Goal: Information Seeking & Learning: Compare options

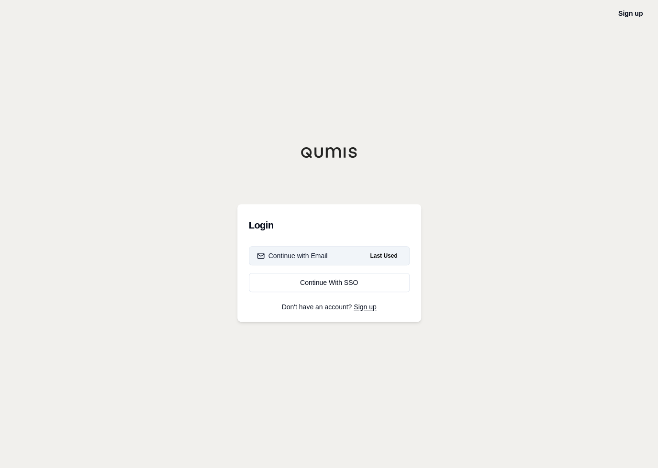
click at [323, 252] on div "Continue with Email" at bounding box center [292, 256] width 71 height 10
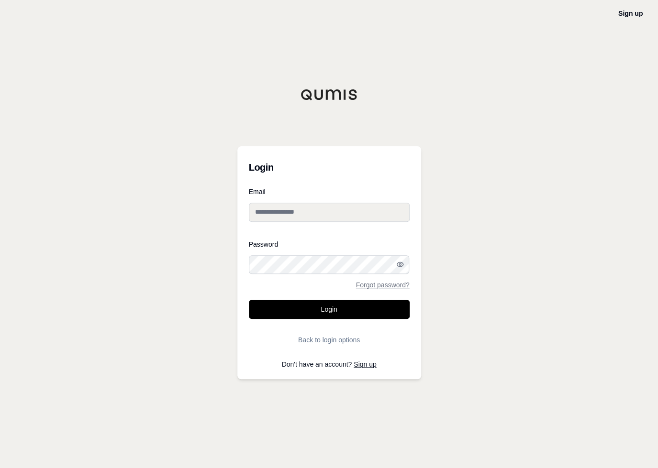
click at [315, 213] on input "Email" at bounding box center [329, 212] width 161 height 19
type input "**********"
click at [249, 300] on button "Login" at bounding box center [329, 309] width 161 height 19
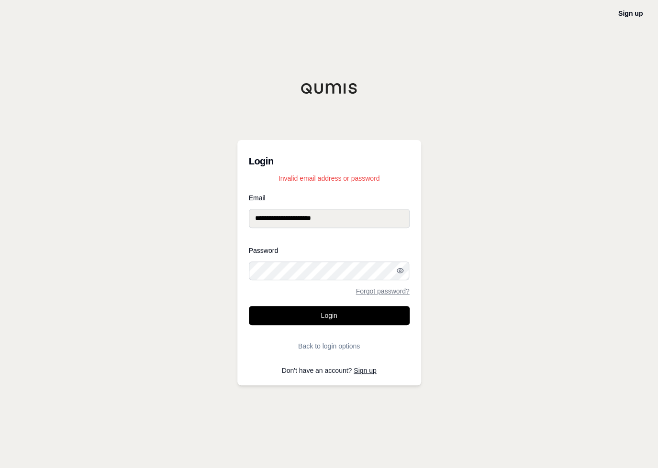
click at [240, 278] on div "**********" at bounding box center [329, 263] width 184 height 246
click at [249, 306] on button "Login" at bounding box center [329, 315] width 161 height 19
click at [317, 311] on button "Login" at bounding box center [329, 315] width 161 height 19
click at [240, 269] on div "**********" at bounding box center [329, 263] width 184 height 246
click at [249, 306] on button "Login" at bounding box center [329, 315] width 161 height 19
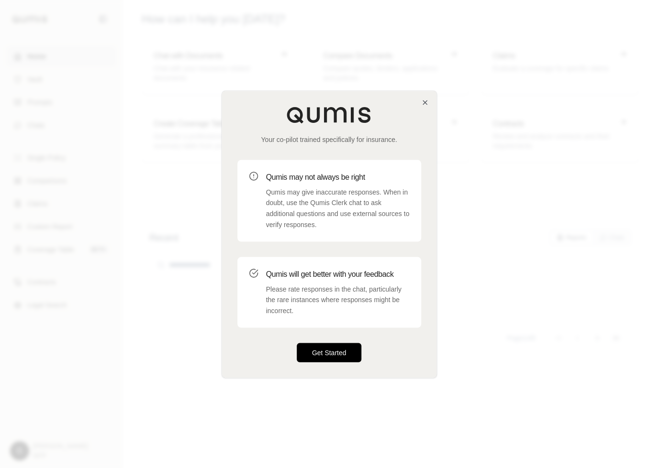
click at [343, 355] on button "Get Started" at bounding box center [329, 352] width 65 height 19
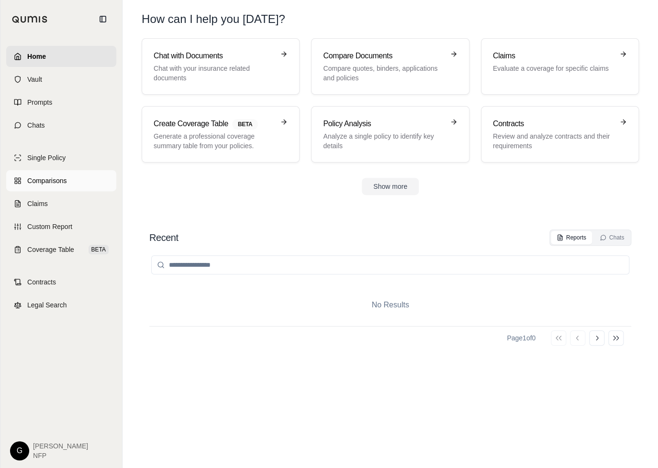
click at [48, 179] on span "Comparisons" at bounding box center [46, 181] width 39 height 10
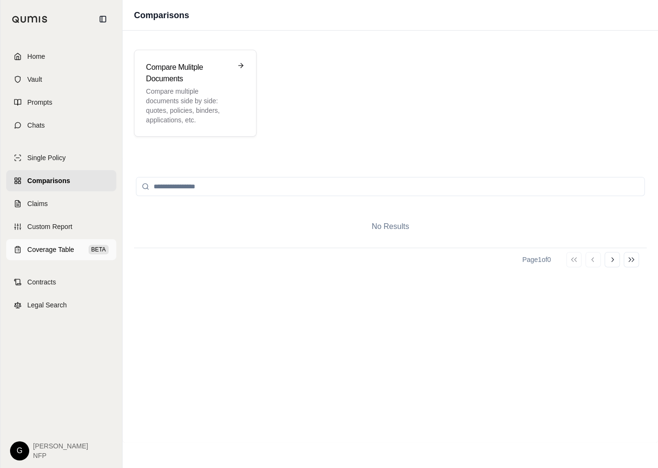
click at [66, 248] on span "Coverage Table" at bounding box center [50, 250] width 47 height 10
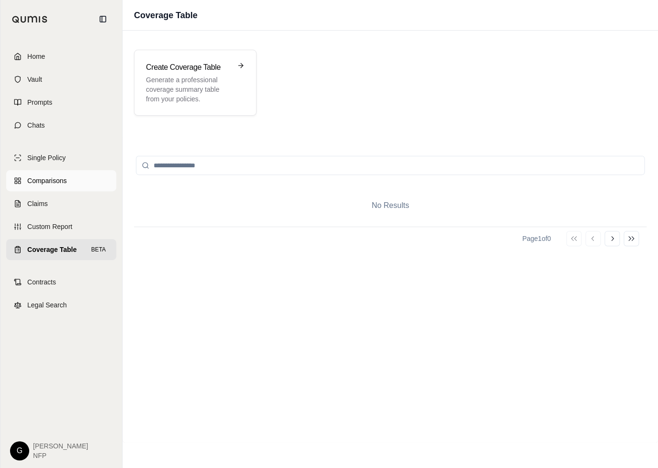
click at [71, 185] on link "Comparisons" at bounding box center [61, 180] width 110 height 21
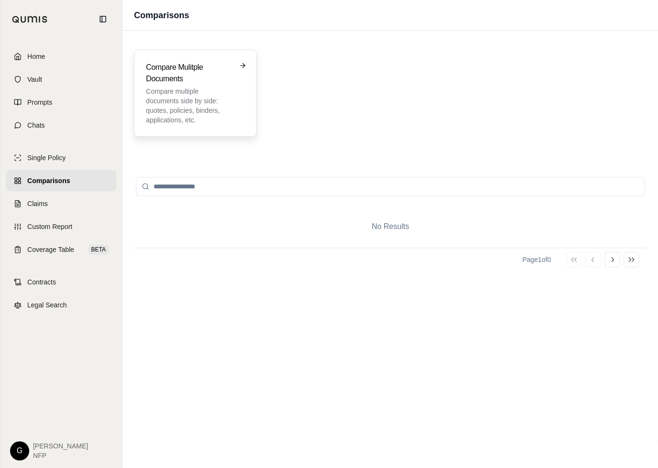
click at [204, 106] on p "Compare multiple documents side by side: quotes, policies, binders, application…" at bounding box center [188, 106] width 85 height 38
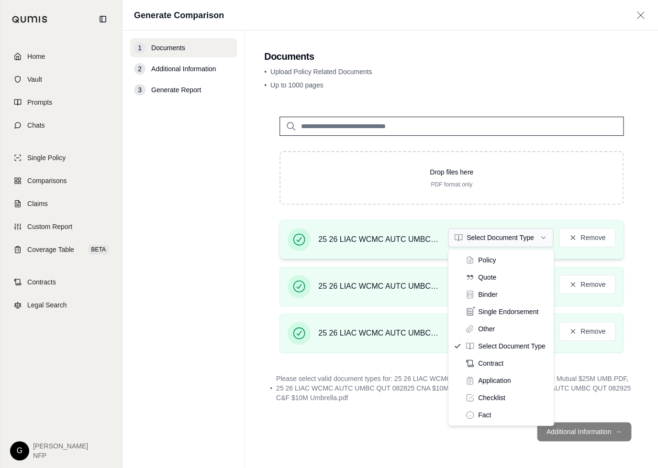
click at [544, 241] on html "Home Vault Prompts Chats Single Policy Comparisons Claims Custom Report Coverag…" at bounding box center [329, 234] width 658 height 468
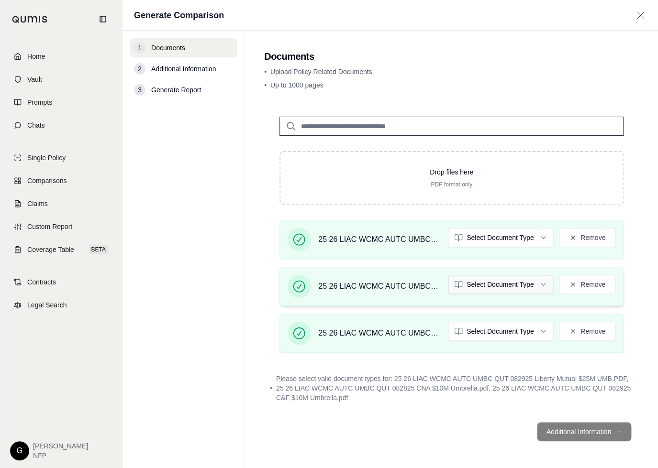
click at [543, 286] on html "Home Vault Prompts Chats Single Policy Comparisons Claims Custom Report Coverag…" at bounding box center [329, 234] width 658 height 468
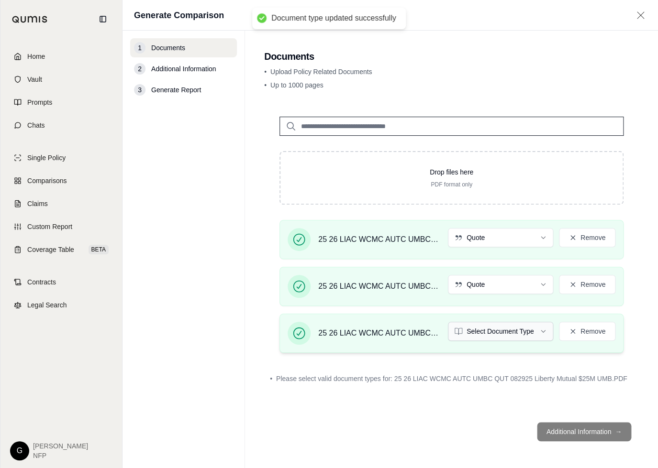
click at [541, 331] on html "Document type updated successfully Home Vault Prompts Chats Single Policy Compa…" at bounding box center [329, 234] width 658 height 468
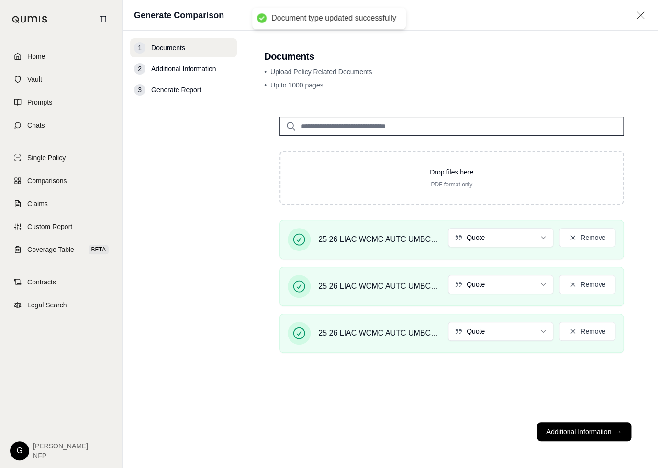
click at [434, 404] on div "Drop files here PDF format only 25 26 LIAC WCMC AUTC UMBC QUT 082925 C&F $10M U…" at bounding box center [451, 257] width 375 height 313
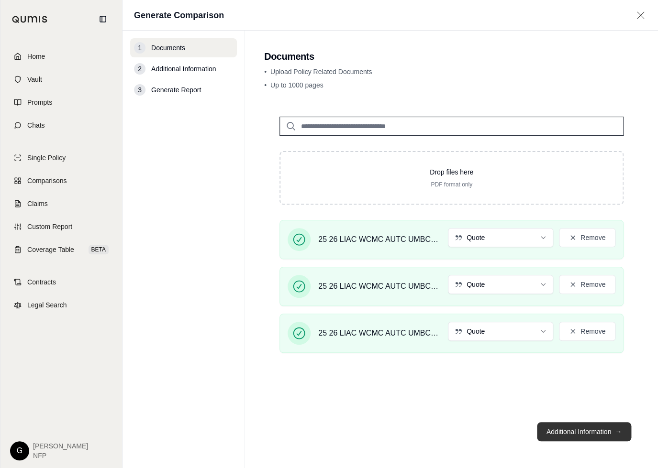
click at [570, 429] on button "Additional Information →" at bounding box center [584, 431] width 94 height 19
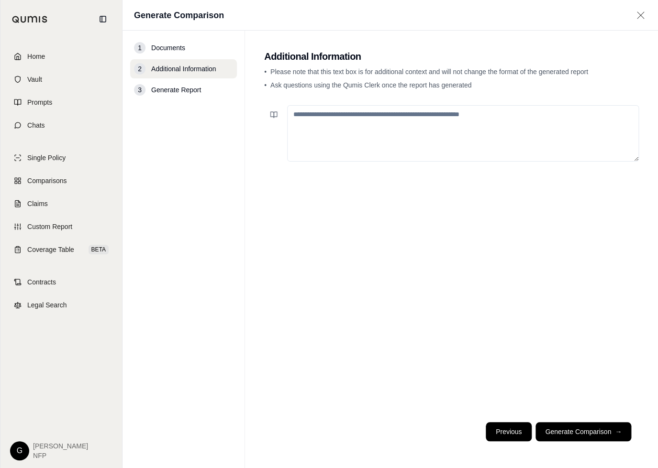
click at [513, 429] on button "Previous" at bounding box center [509, 431] width 46 height 19
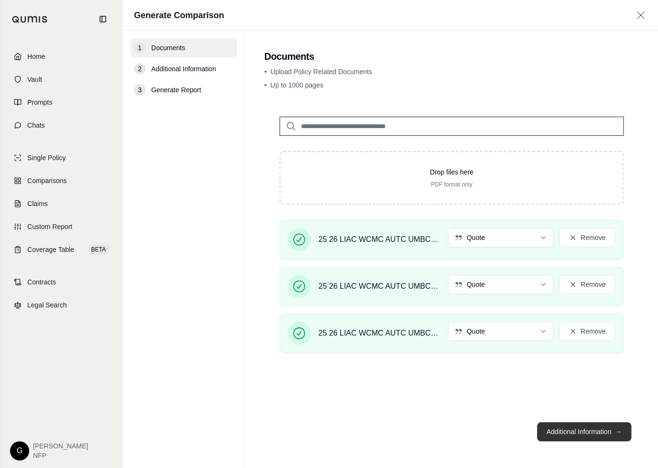
click at [577, 438] on button "Additional Information →" at bounding box center [584, 431] width 94 height 19
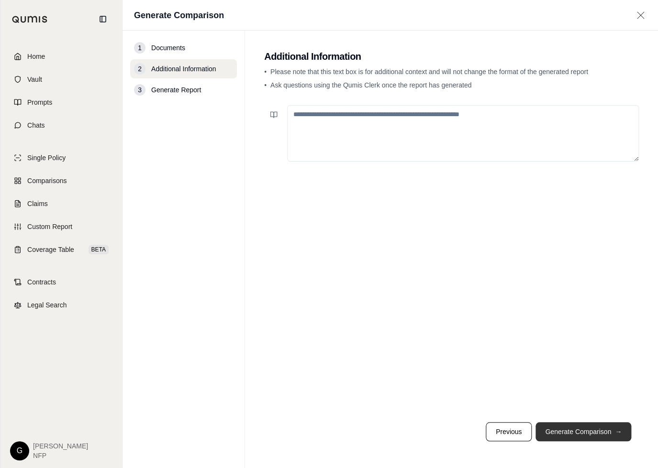
click at [580, 431] on button "Generate Comparison →" at bounding box center [583, 431] width 96 height 19
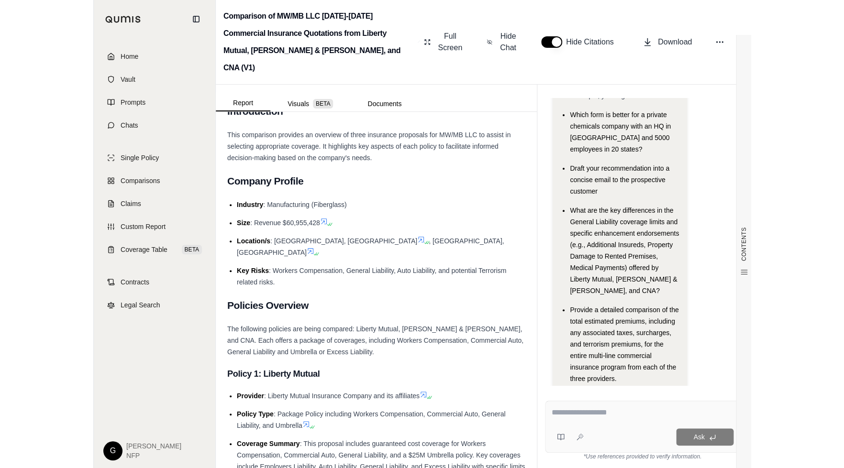
scroll to position [48, 0]
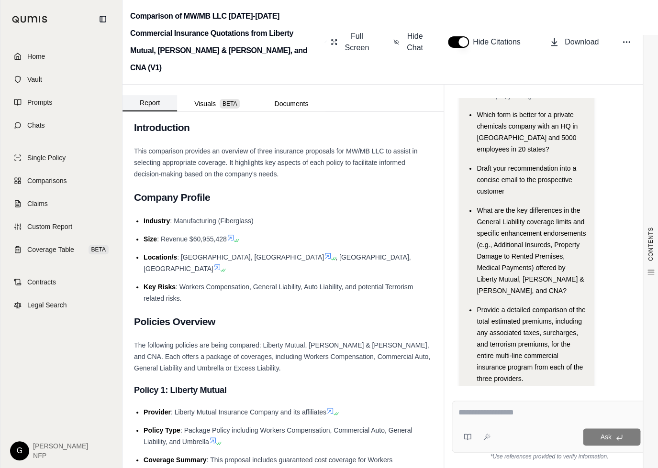
click at [150, 95] on button "Report" at bounding box center [149, 103] width 55 height 16
click at [574, 37] on span "Download" at bounding box center [582, 41] width 34 height 11
click at [627, 54] on div "Comparison of MW/MB LLC [DATE]-[DATE] Commercial Insurance Quotations from Libe…" at bounding box center [389, 42] width 535 height 85
click at [208, 96] on button "Visuals BETA" at bounding box center [217, 103] width 80 height 15
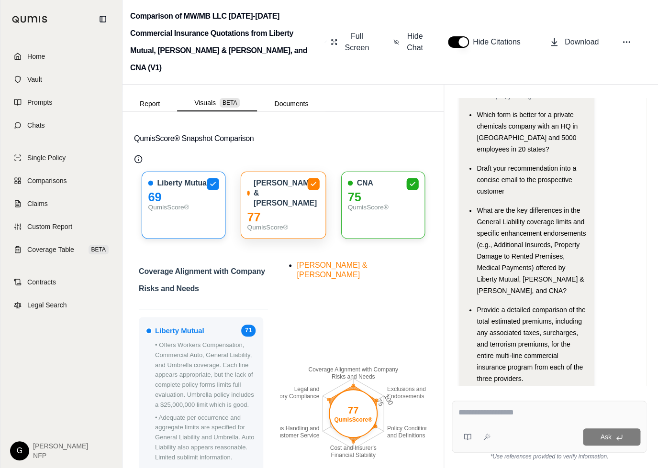
click at [285, 222] on div "QumisScore®" at bounding box center [283, 227] width 72 height 10
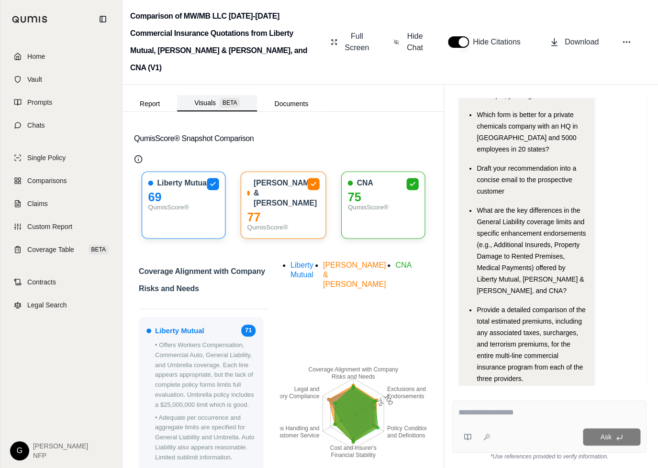
click at [202, 95] on button "Visuals BETA" at bounding box center [217, 103] width 80 height 16
click at [289, 96] on button "Documents" at bounding box center [291, 103] width 68 height 15
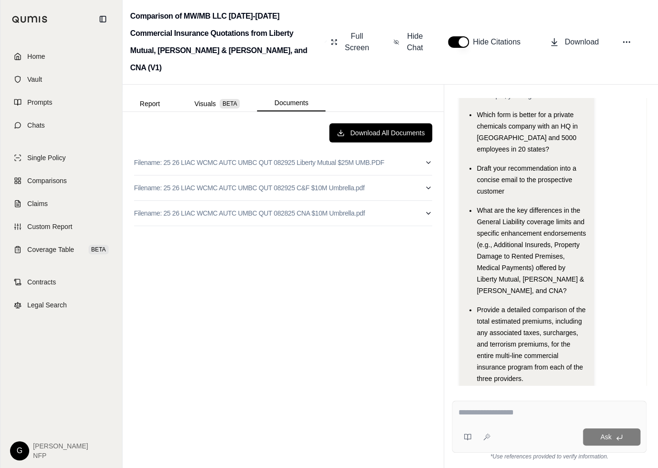
click at [479, 414] on textarea at bounding box center [549, 412] width 182 height 11
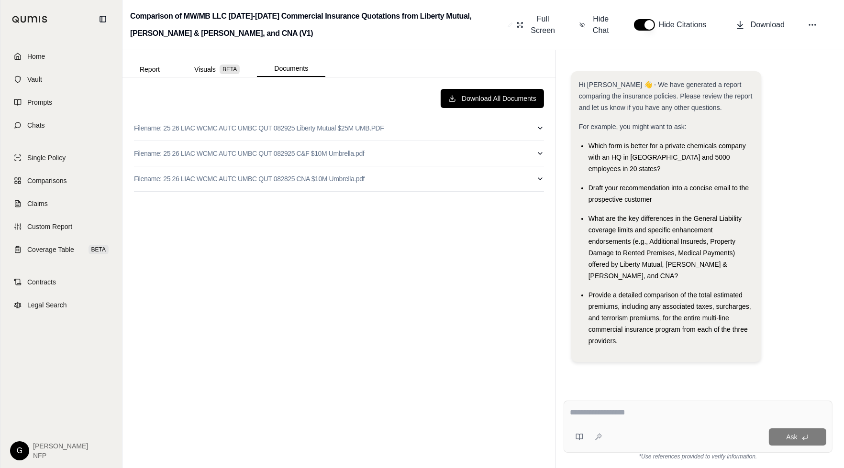
scroll to position [0, 0]
click at [58, 179] on span "Comparisons" at bounding box center [46, 181] width 39 height 10
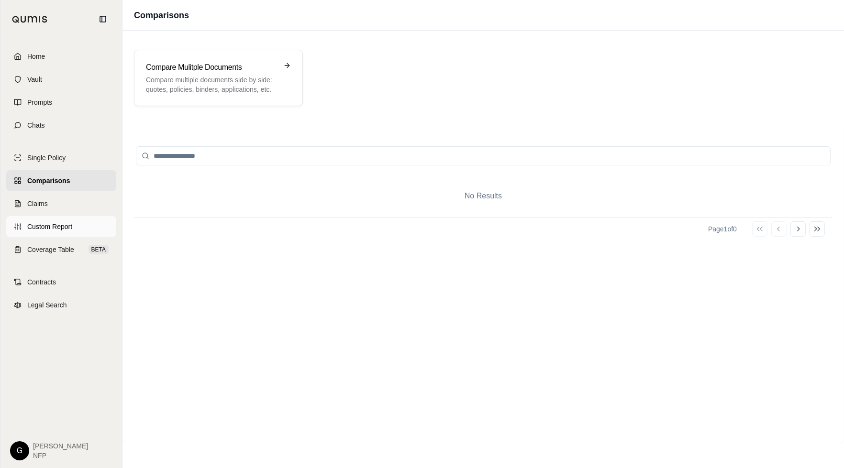
click at [41, 227] on span "Custom Report" at bounding box center [49, 227] width 45 height 10
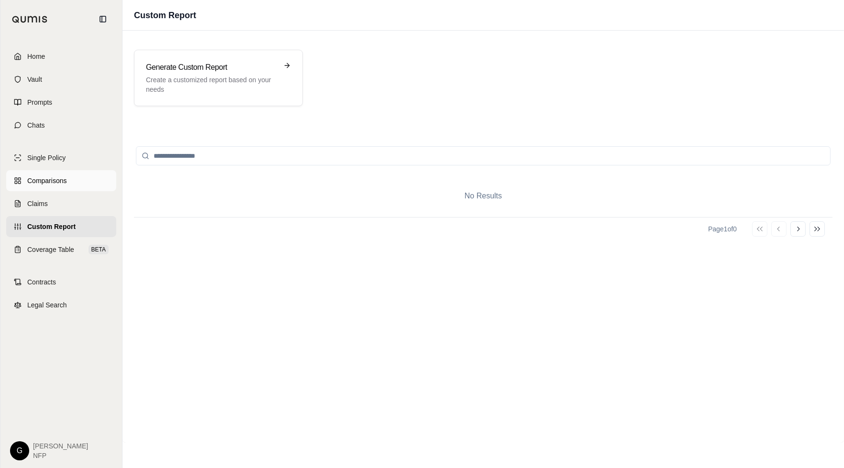
click at [54, 176] on span "Comparisons" at bounding box center [46, 181] width 39 height 10
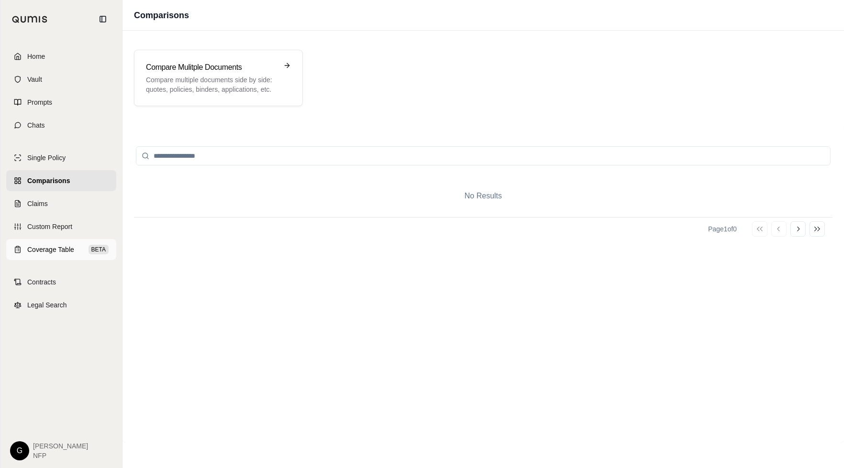
click at [63, 247] on span "Coverage Table" at bounding box center [50, 250] width 47 height 10
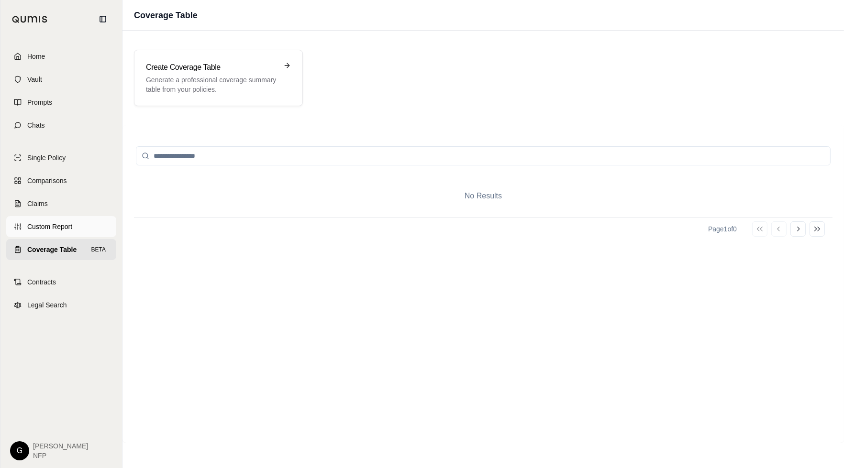
click at [60, 222] on span "Custom Report" at bounding box center [49, 227] width 45 height 10
click at [227, 76] on p "Create a customized report based on your needs" at bounding box center [212, 84] width 132 height 19
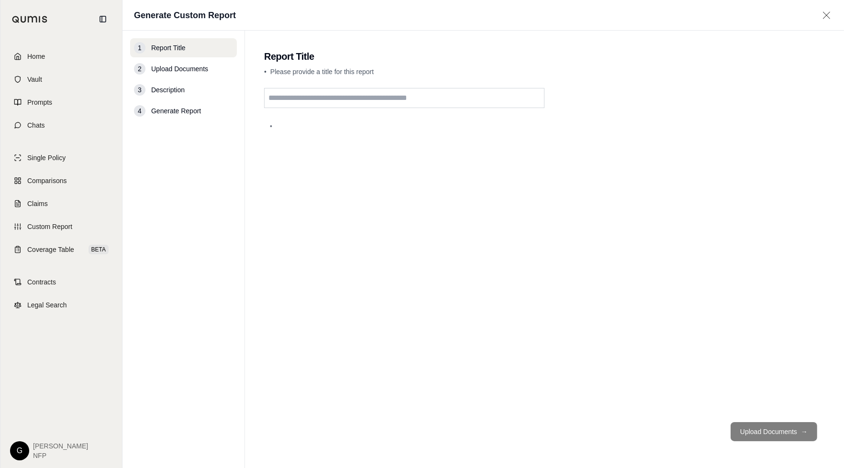
click at [301, 98] on input "text" at bounding box center [404, 98] width 280 height 20
type input "**********"
click at [657, 437] on button "Upload Documents →" at bounding box center [774, 431] width 87 height 19
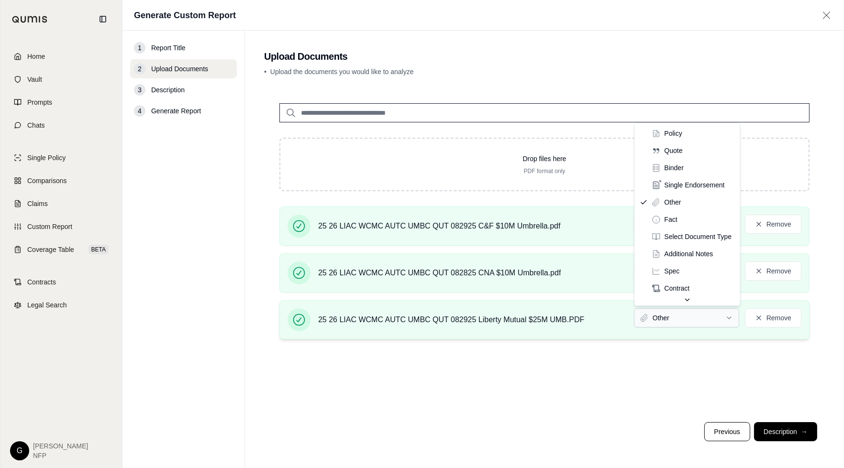
click at [657, 319] on html "Home Vault Prompts Chats Single Policy Comparisons Claims Custom Report Coverag…" at bounding box center [422, 234] width 844 height 468
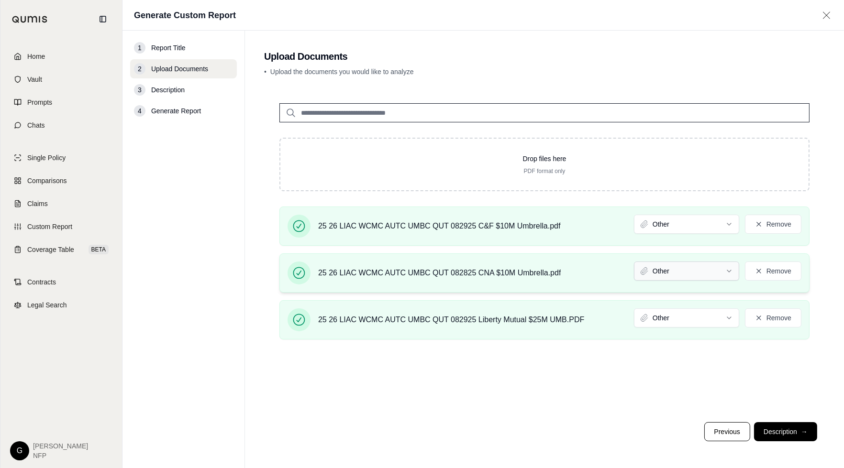
click at [657, 269] on html "Home Vault Prompts Chats Single Policy Comparisons Claims Custom Report Coverag…" at bounding box center [422, 234] width 844 height 468
click at [657, 225] on html "Document type updated successfully Home Vault Prompts Chats Single Policy Compa…" at bounding box center [422, 234] width 844 height 468
click at [657, 435] on button "Description →" at bounding box center [785, 431] width 63 height 19
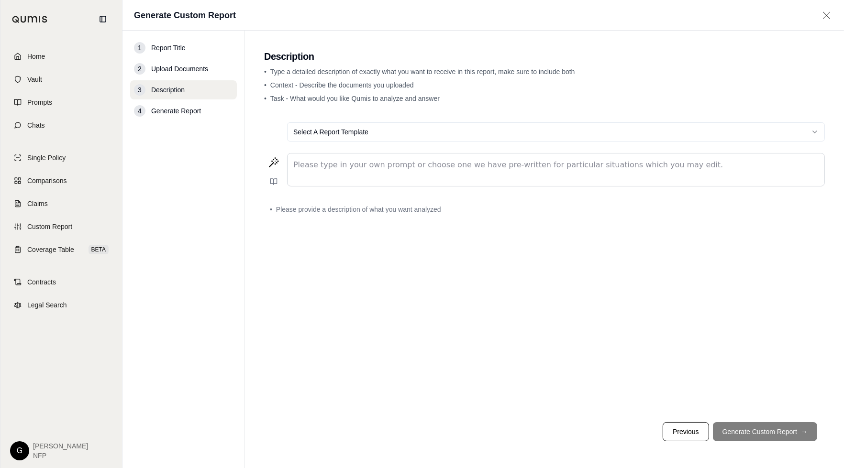
click at [657, 432] on footer "Previous Generate Custom Report →" at bounding box center [544, 432] width 561 height 34
click at [657, 131] on html "Home Vault Prompts Chats Single Policy Comparisons Claims Custom Report Coverag…" at bounding box center [422, 234] width 844 height 468
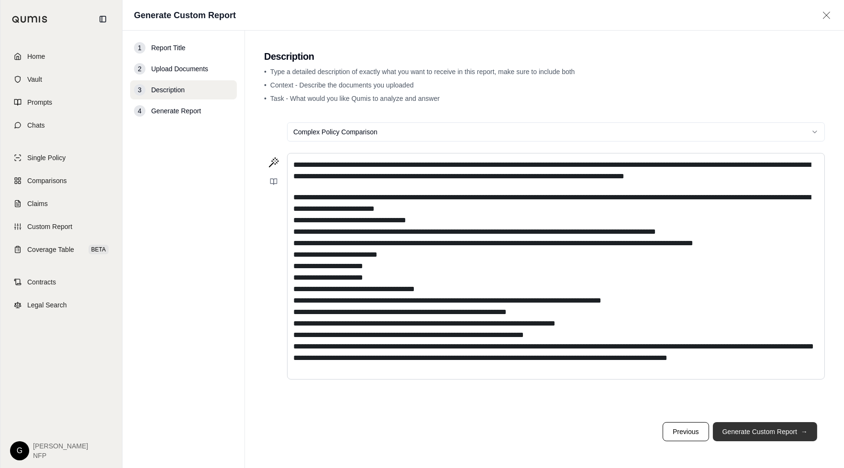
click at [657, 433] on button "Generate Custom Report →" at bounding box center [765, 431] width 104 height 19
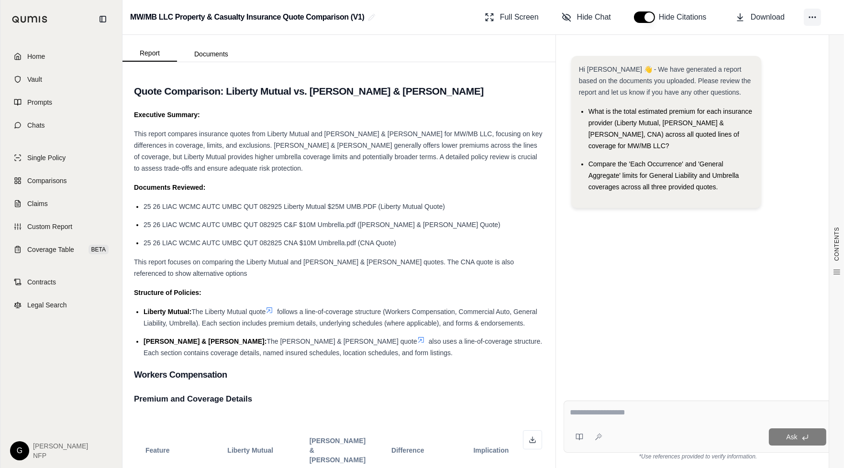
click at [657, 20] on button at bounding box center [812, 17] width 17 height 17
click at [657, 18] on span "Download" at bounding box center [768, 16] width 34 height 11
click at [591, 43] on div "Hi [PERSON_NAME] 👋 - We have generated a report based on the documents you uplo…" at bounding box center [698, 217] width 284 height 353
click at [210, 53] on button "Documents" at bounding box center [211, 53] width 68 height 15
click at [156, 53] on button "Report" at bounding box center [149, 53] width 55 height 16
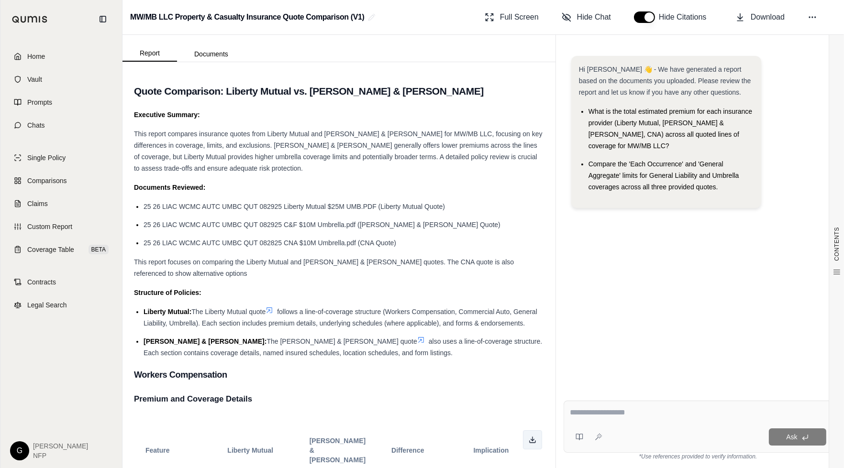
click at [529, 444] on icon at bounding box center [533, 440] width 8 height 8
click at [61, 229] on span "Custom Report" at bounding box center [49, 227] width 45 height 10
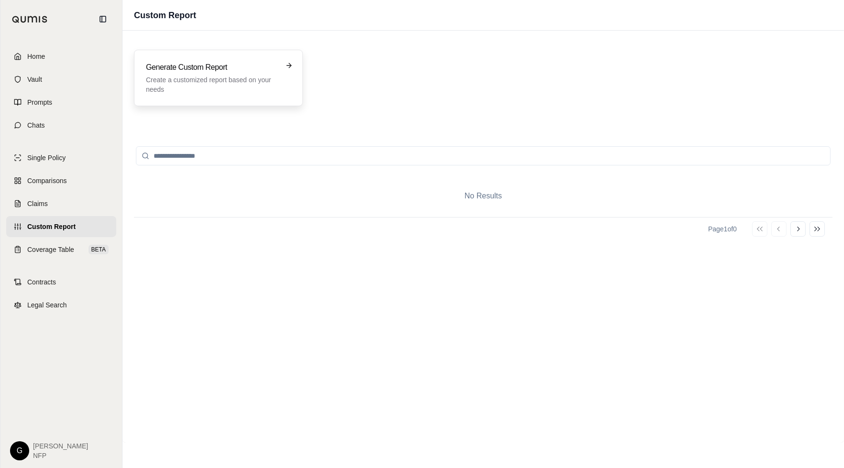
click at [214, 64] on h3 "Generate Custom Report" at bounding box center [212, 67] width 132 height 11
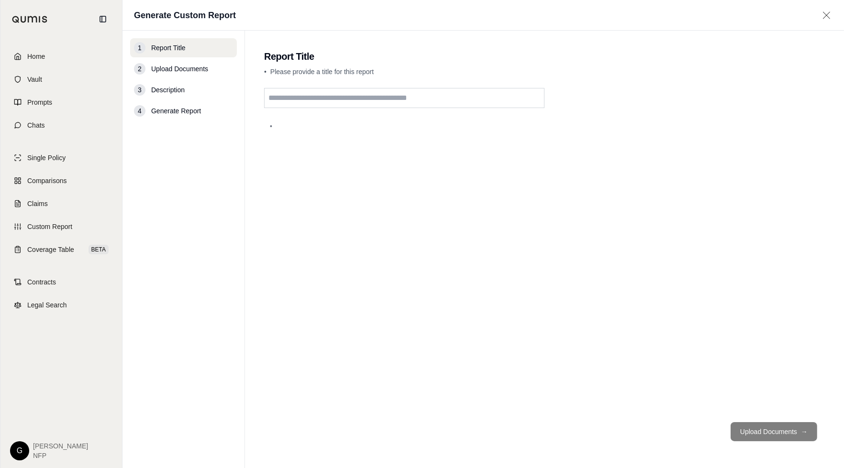
click at [341, 94] on input "text" at bounding box center [404, 98] width 280 height 20
type input "***"
click at [657, 432] on button "Upload Documents →" at bounding box center [774, 431] width 87 height 19
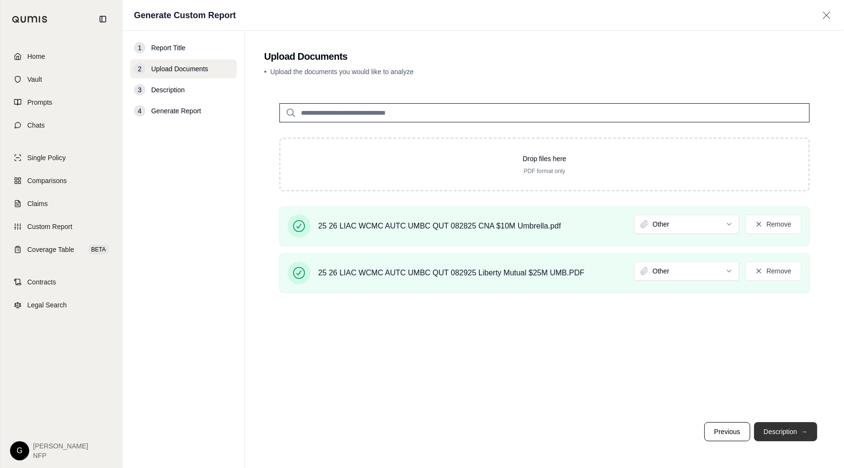
click at [657, 436] on button "Description →" at bounding box center [785, 431] width 63 height 19
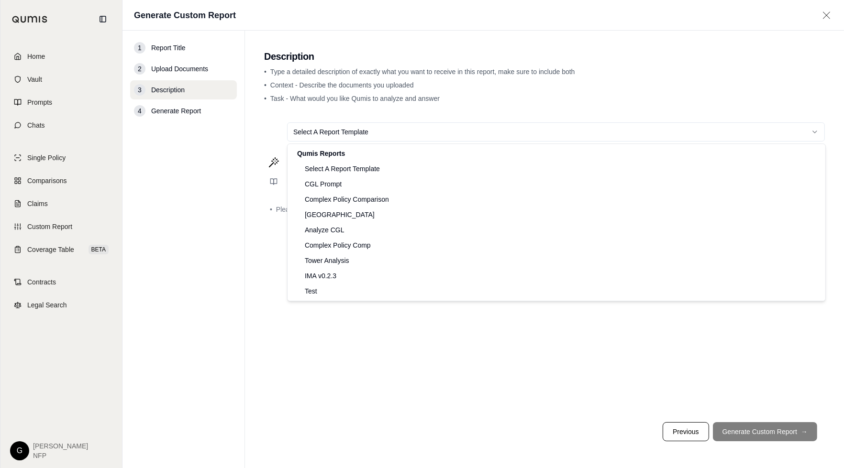
click at [496, 134] on html "Home Vault Prompts Chats Single Policy Comparisons Claims Custom Report Coverag…" at bounding box center [422, 234] width 844 height 468
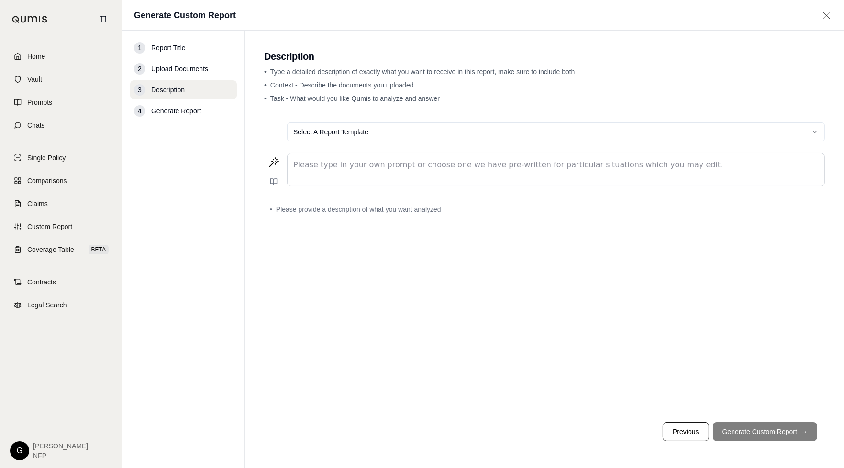
click at [361, 172] on div "editable markdown" at bounding box center [556, 170] width 537 height 33
click at [657, 431] on button "Previous" at bounding box center [686, 431] width 46 height 19
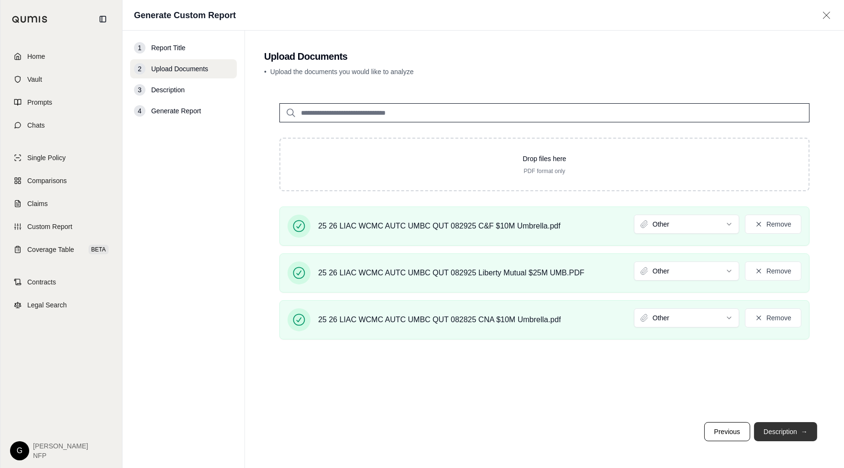
click at [657, 429] on button "Description →" at bounding box center [785, 431] width 63 height 19
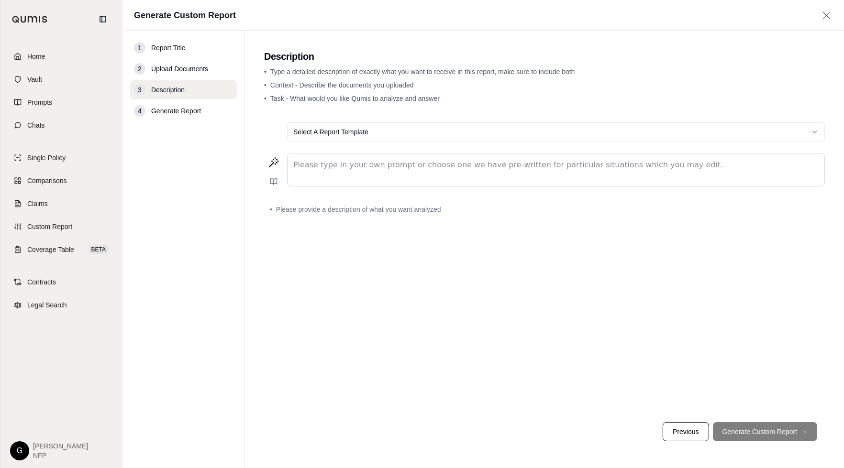
click at [643, 163] on p "editable markdown" at bounding box center [555, 164] width 525 height 11
click at [436, 171] on div "editable markdown" at bounding box center [556, 170] width 537 height 33
click at [333, 166] on p "editable markdown" at bounding box center [555, 164] width 525 height 11
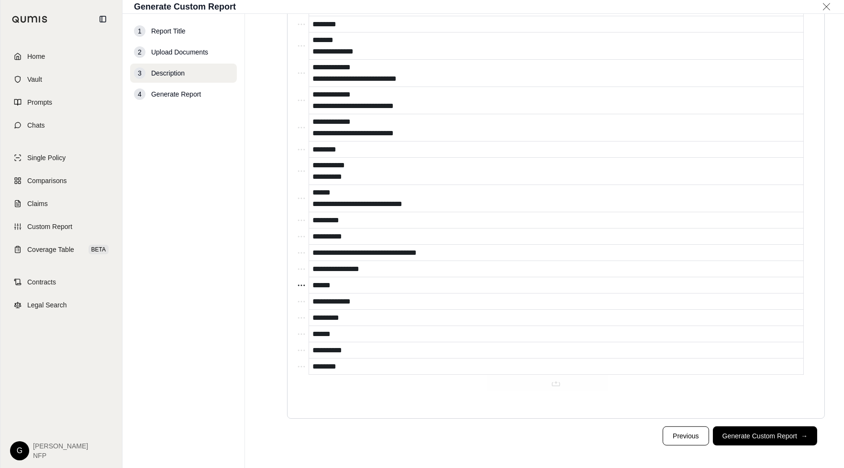
scroll to position [664, 0]
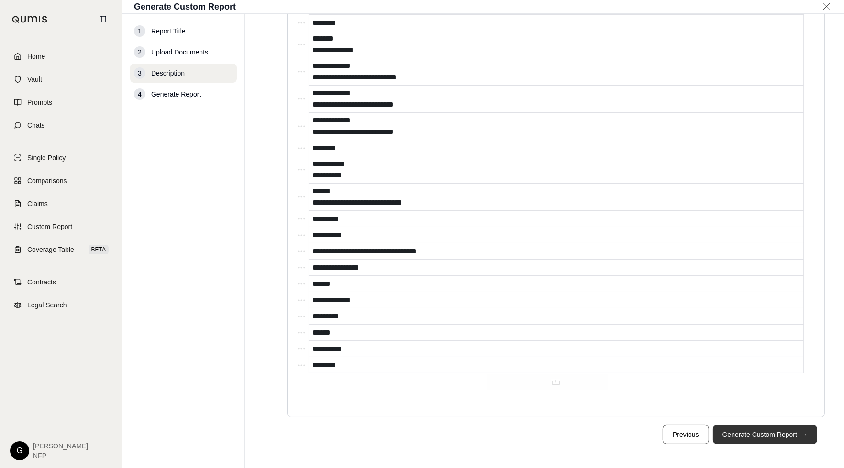
click at [657, 433] on button "Generate Custom Report →" at bounding box center [765, 434] width 104 height 19
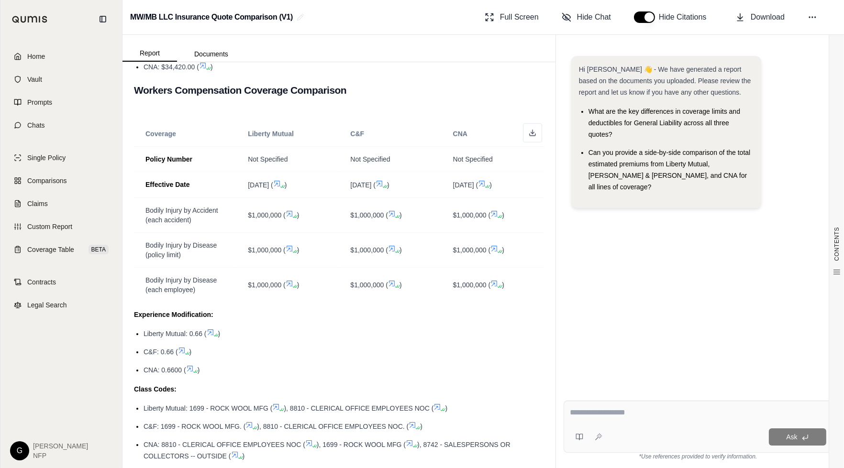
scroll to position [1512, 0]
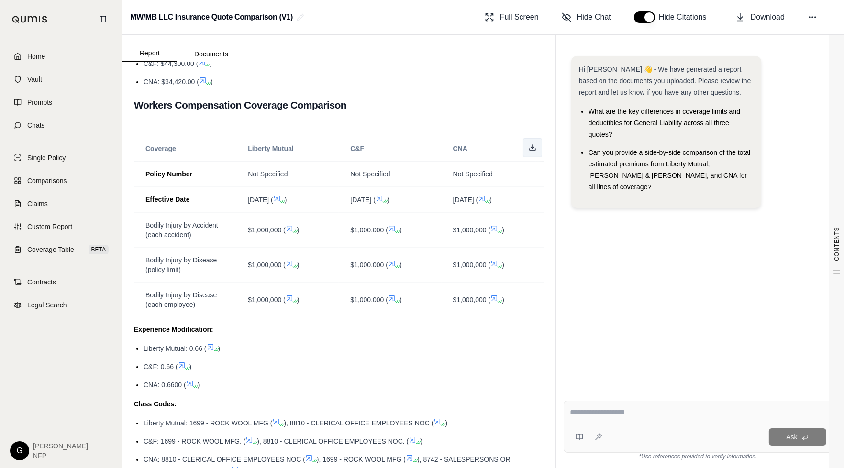
click at [531, 149] on polyline at bounding box center [532, 147] width 3 height 1
click at [633, 292] on div "Hi [PERSON_NAME] 👋 - We have generated a report based on the documents you uplo…" at bounding box center [698, 216] width 269 height 337
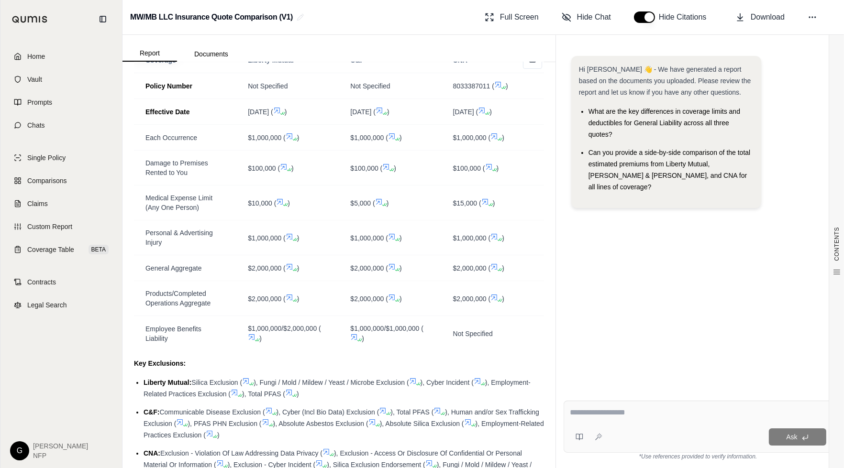
scroll to position [0, 0]
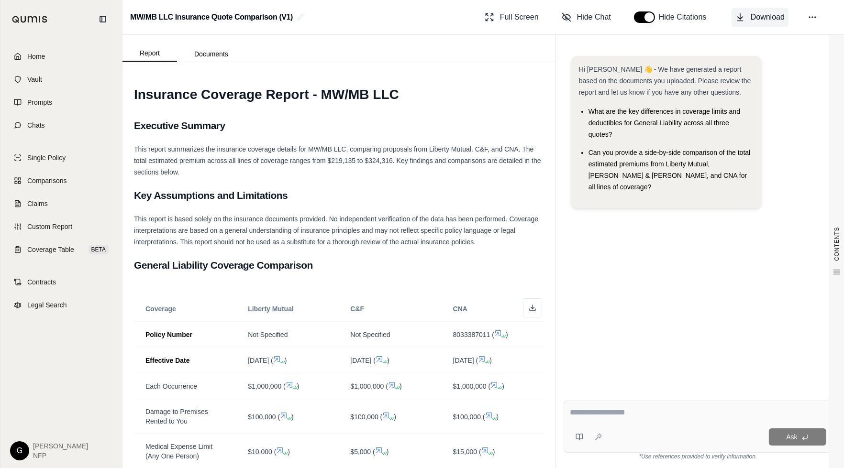
click at [657, 18] on icon at bounding box center [740, 17] width 10 height 10
click at [49, 182] on span "Comparisons" at bounding box center [46, 181] width 39 height 10
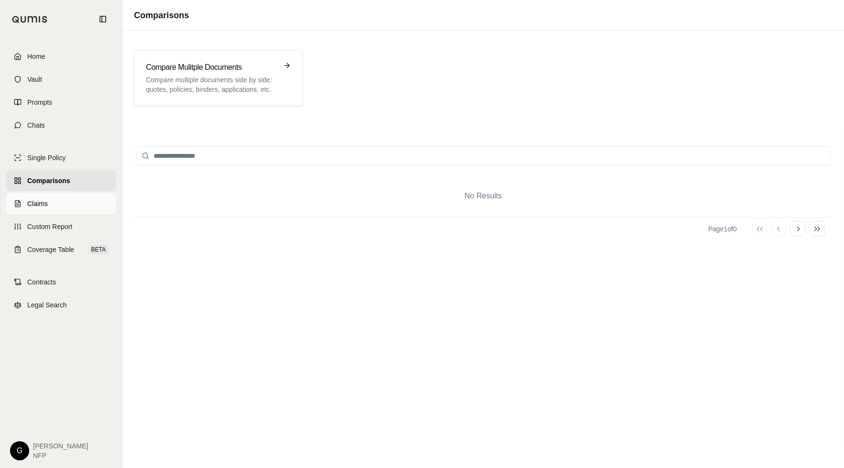
click at [49, 205] on link "Claims" at bounding box center [61, 203] width 110 height 21
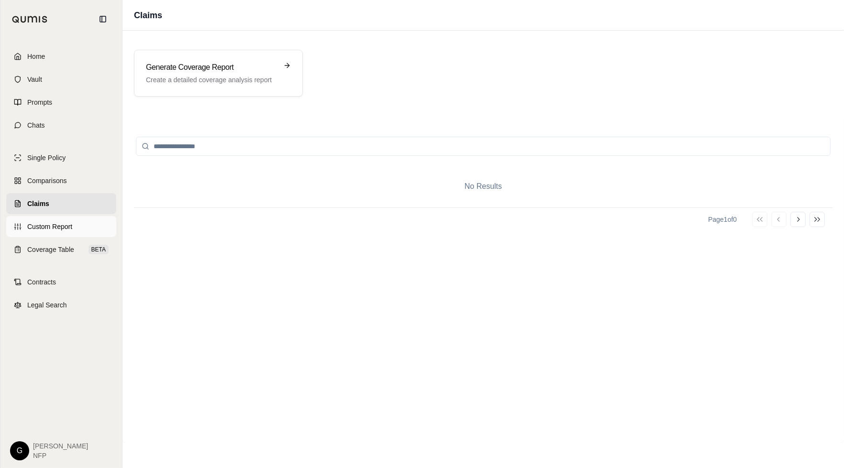
click at [55, 222] on span "Custom Report" at bounding box center [49, 227] width 45 height 10
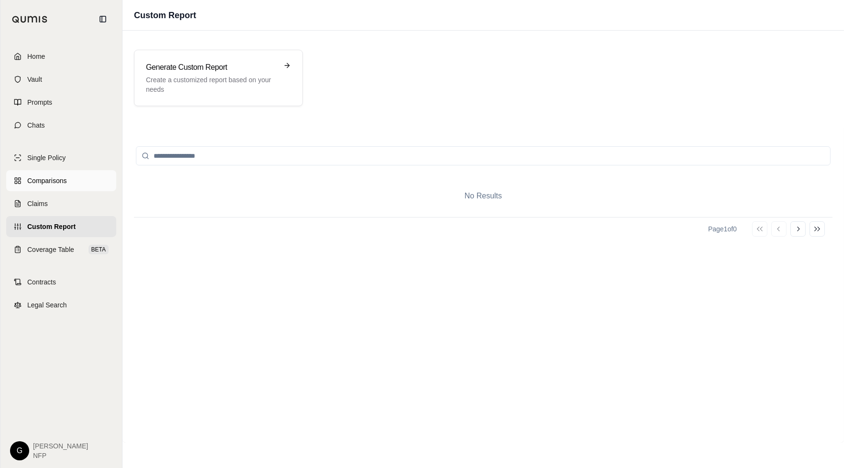
click at [54, 174] on link "Comparisons" at bounding box center [61, 180] width 110 height 21
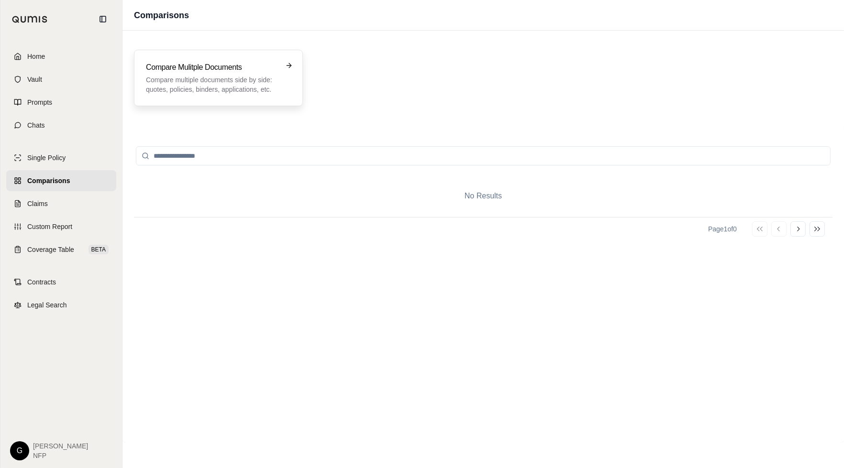
click at [183, 66] on h3 "Compare Mulitple Documents" at bounding box center [212, 67] width 132 height 11
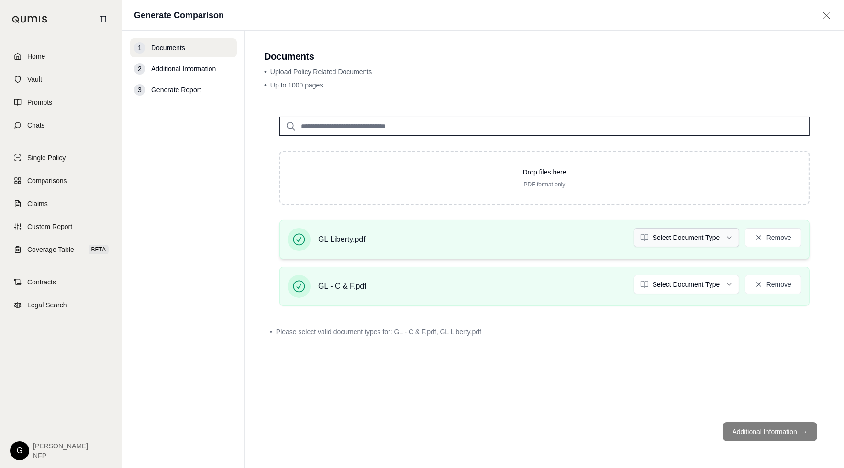
click at [657, 235] on html "Home Vault Prompts Chats Single Policy Comparisons Claims Custom Report Coverag…" at bounding box center [422, 234] width 844 height 468
click at [657, 241] on html "Document type updated successfully Home Vault Prompts Chats Single Policy Compa…" at bounding box center [422, 234] width 844 height 468
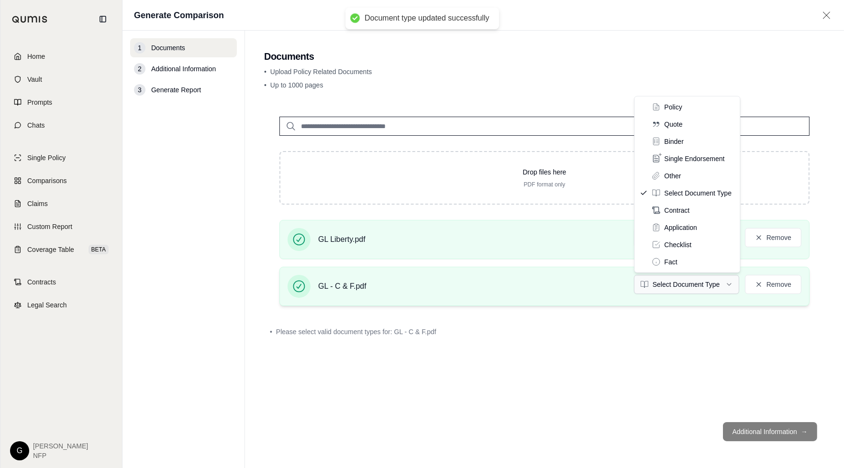
click at [657, 285] on html "Document type updated successfully Home Vault Prompts Chats Single Policy Compa…" at bounding box center [422, 234] width 844 height 468
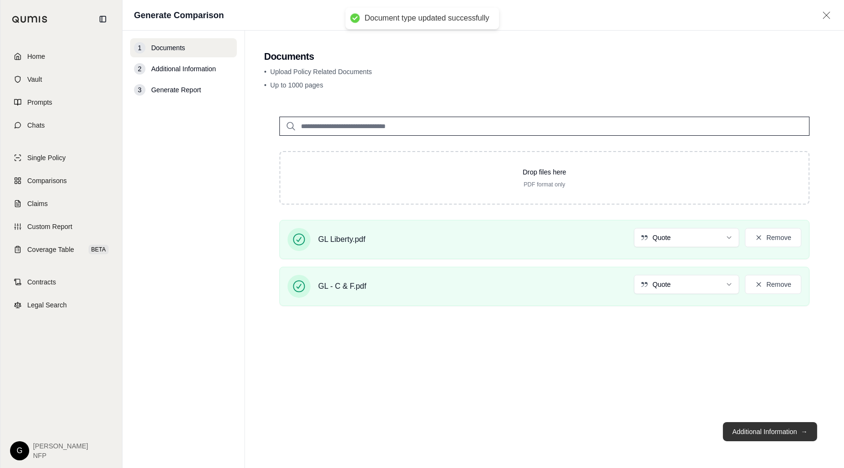
click at [657, 434] on button "Additional Information →" at bounding box center [770, 431] width 94 height 19
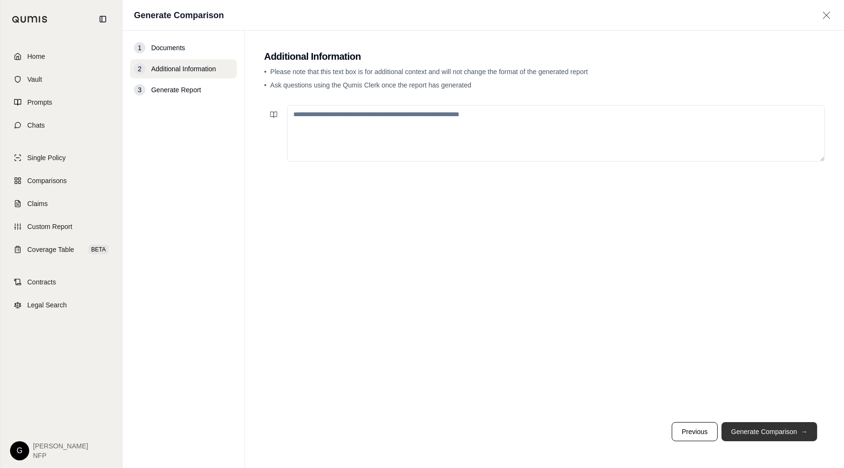
click at [657, 434] on button "Generate Comparison →" at bounding box center [769, 431] width 96 height 19
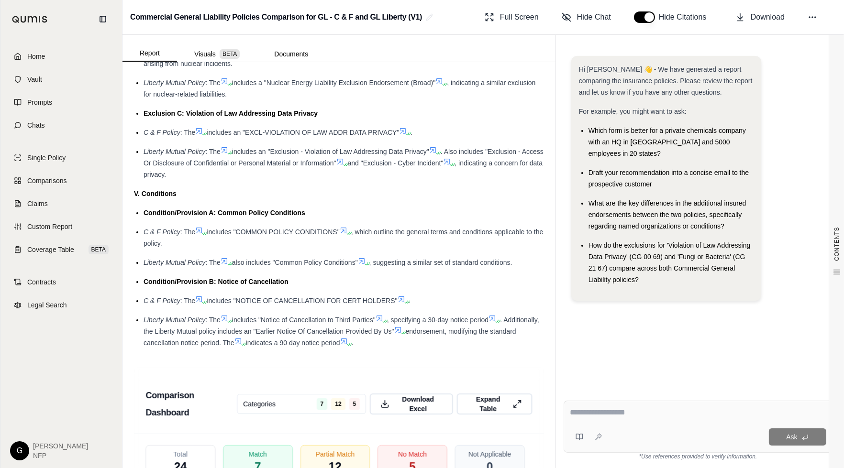
scroll to position [1435, 0]
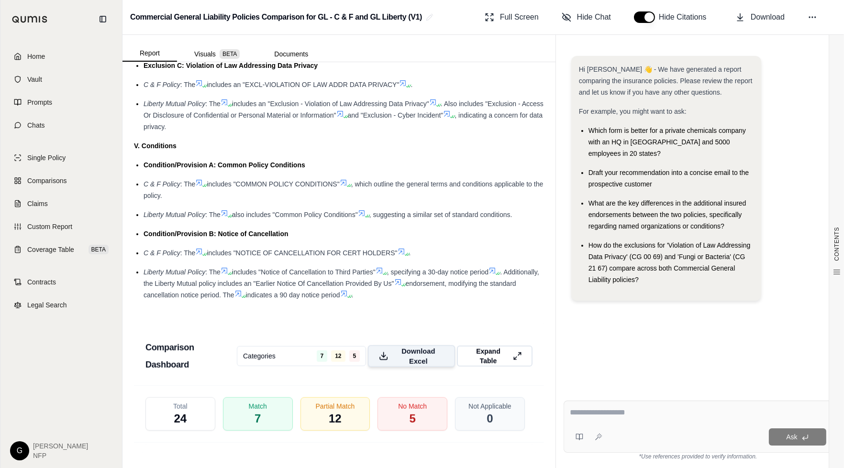
click at [411, 366] on span "Download Excel" at bounding box center [419, 356] width 52 height 20
click at [491, 366] on span "Expand Table" at bounding box center [488, 356] width 44 height 20
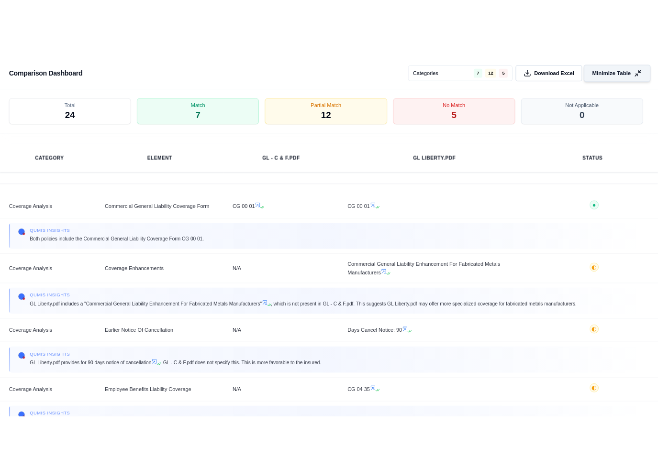
scroll to position [1309, 0]
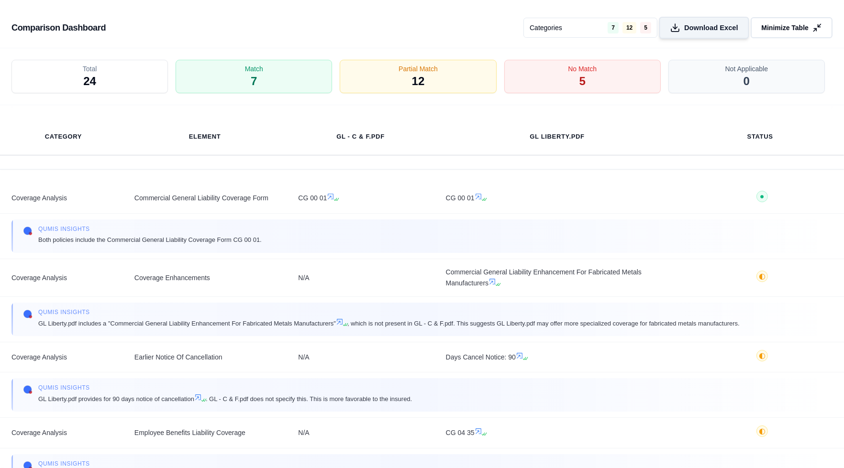
click at [657, 26] on span "Download Excel" at bounding box center [711, 28] width 54 height 10
click at [354, 20] on div "Comparison Dashboard Categories 7 12 5 Download Excel Minimize Table" at bounding box center [422, 24] width 844 height 48
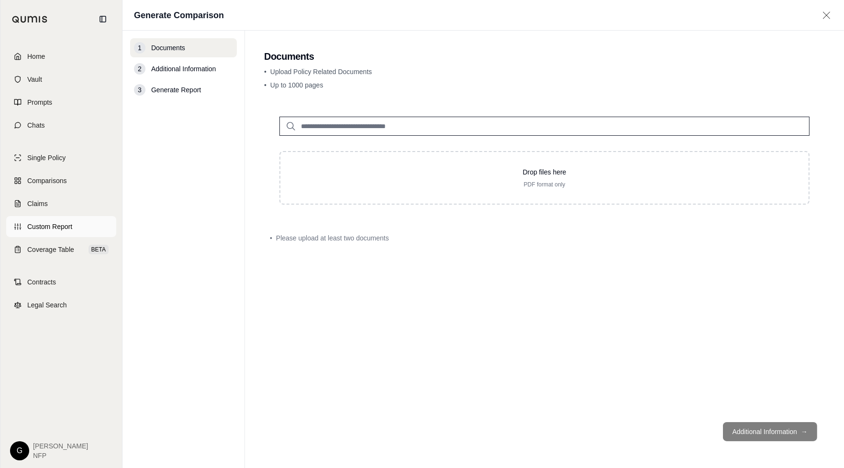
click at [54, 226] on span "Custom Report" at bounding box center [49, 227] width 45 height 10
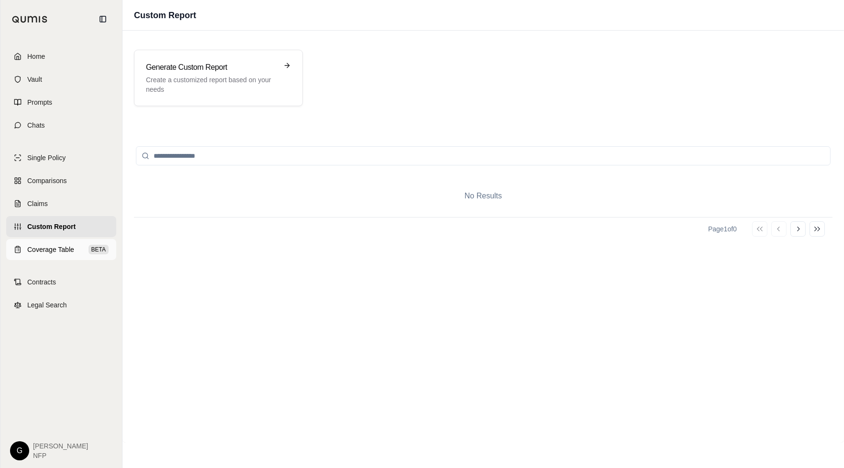
click at [55, 252] on span "Coverage Table" at bounding box center [50, 250] width 47 height 10
click at [208, 77] on p "Generate a professional coverage summary table from your policies." at bounding box center [212, 84] width 132 height 19
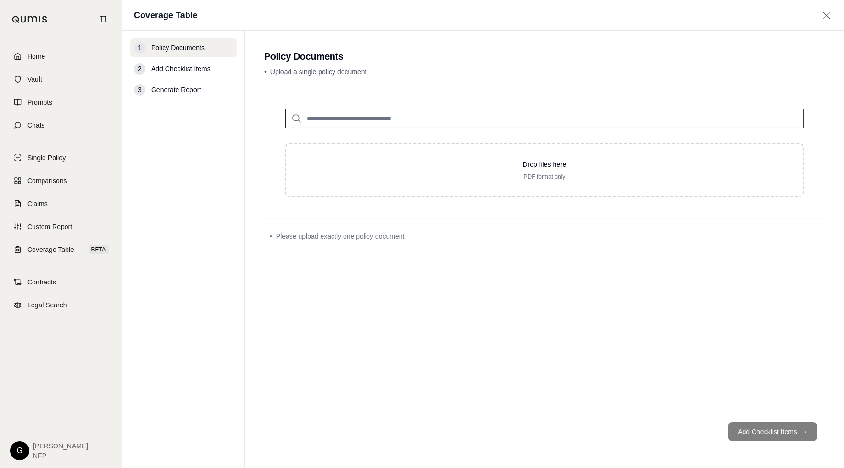
click at [335, 118] on input "search" at bounding box center [544, 118] width 519 height 19
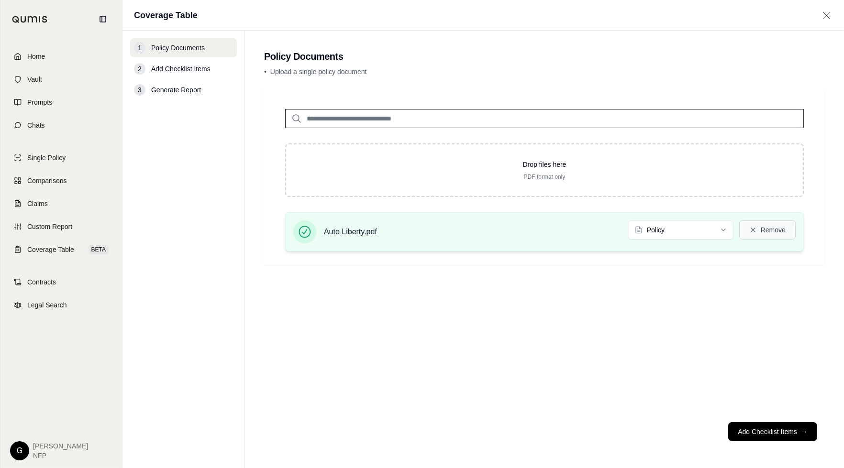
click at [657, 231] on button "Remove" at bounding box center [767, 230] width 56 height 19
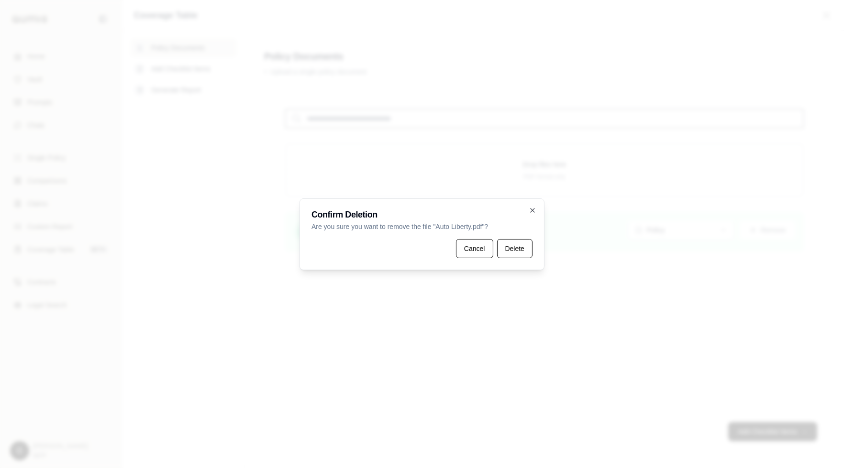
click at [534, 244] on div "Confirm Deletion Are you sure you want to remove the file " Auto Liberty.pdf "?…" at bounding box center [421, 235] width 245 height 72
click at [521, 250] on button "Delete" at bounding box center [514, 248] width 35 height 19
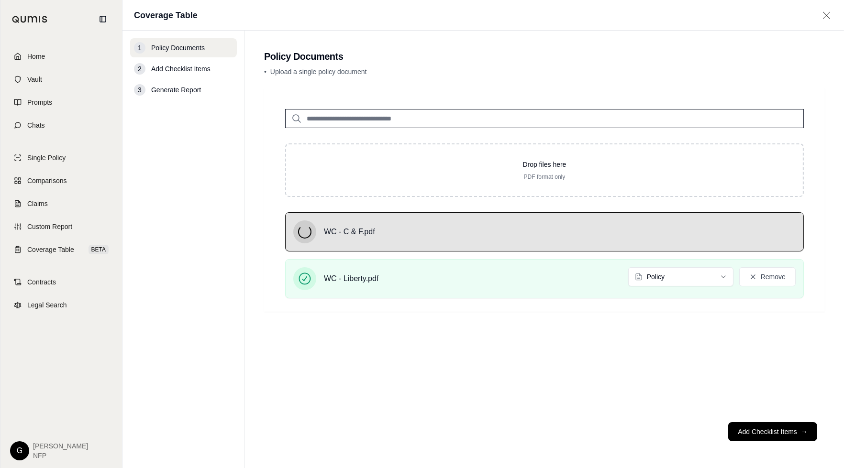
click at [617, 121] on input "search" at bounding box center [544, 118] width 519 height 19
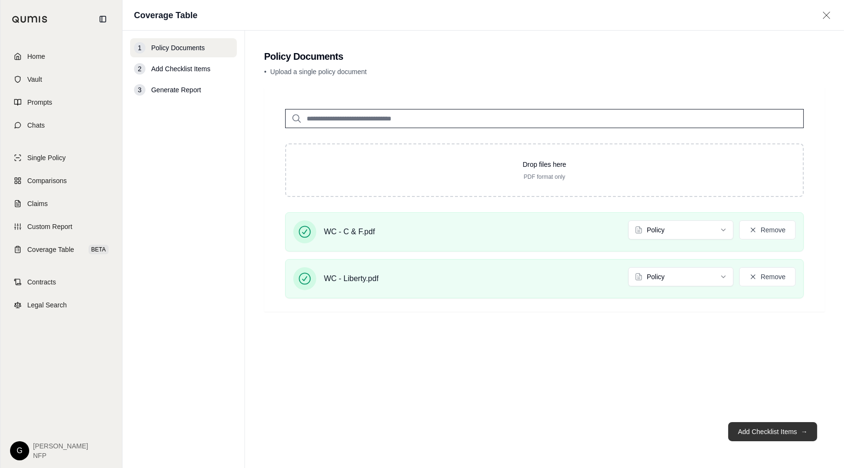
click at [657, 430] on button "Add Checklist Items →" at bounding box center [772, 431] width 89 height 19
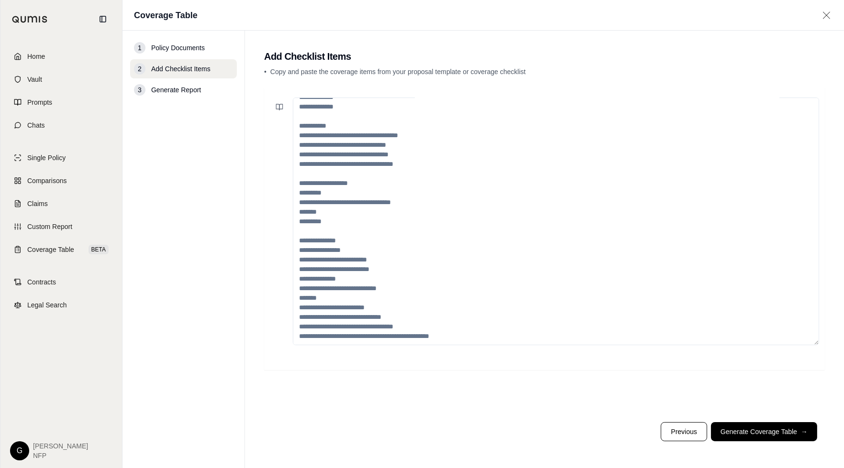
scroll to position [162, 0]
click at [657, 432] on button "Generate Coverage Table →" at bounding box center [764, 431] width 106 height 19
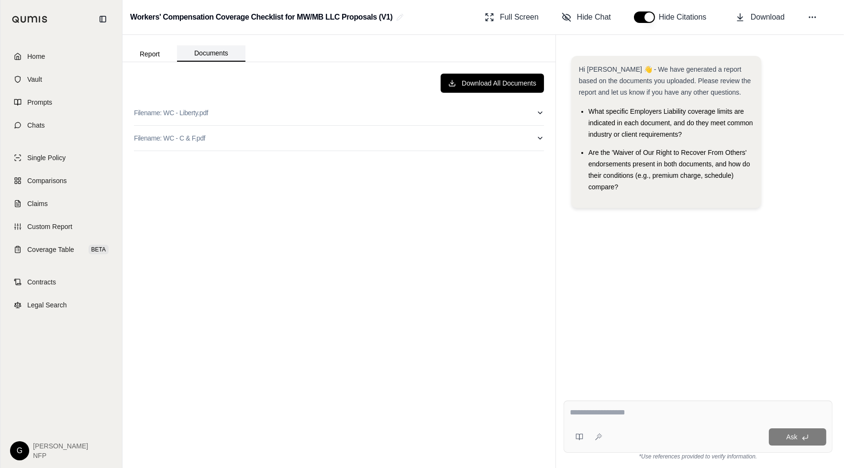
click at [217, 52] on button "Documents" at bounding box center [211, 53] width 68 height 16
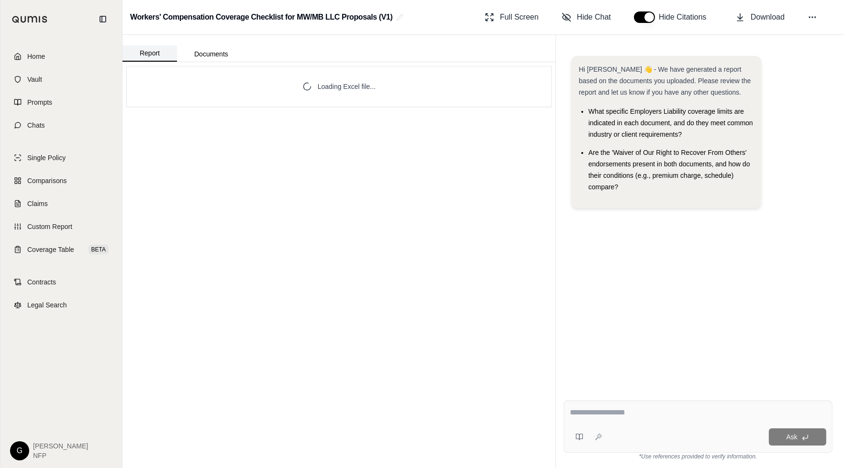
click at [154, 50] on button "Report" at bounding box center [149, 53] width 55 height 16
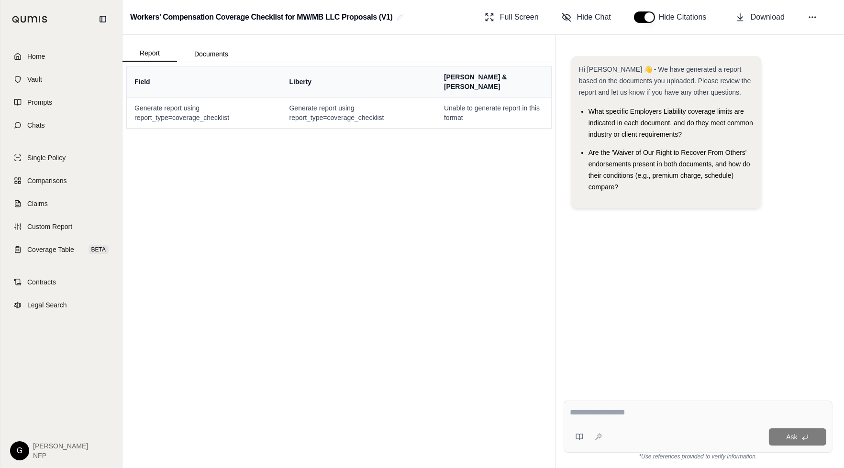
click at [617, 410] on textarea at bounding box center [698, 412] width 256 height 11
type textarea "**********"
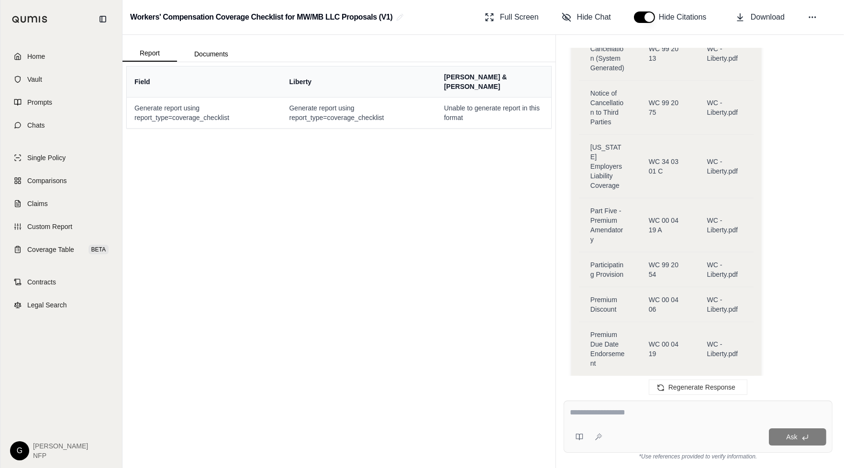
scroll to position [1394, 0]
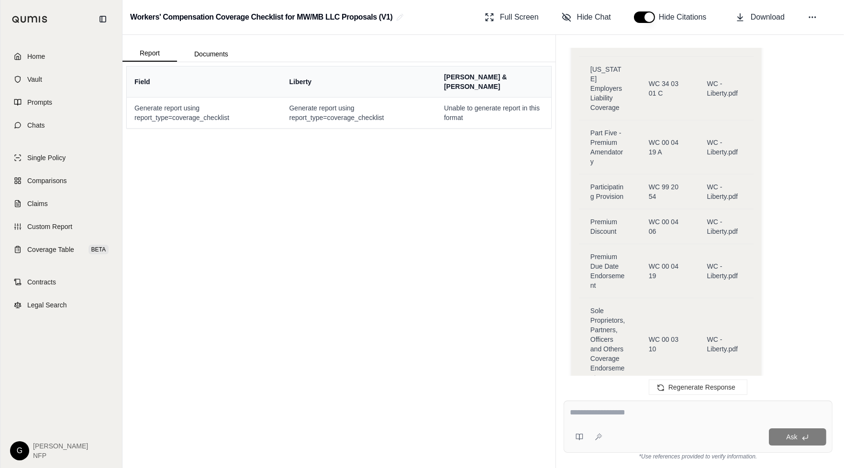
click at [592, 414] on textarea at bounding box center [698, 412] width 256 height 11
type textarea "*"
type textarea "**********"
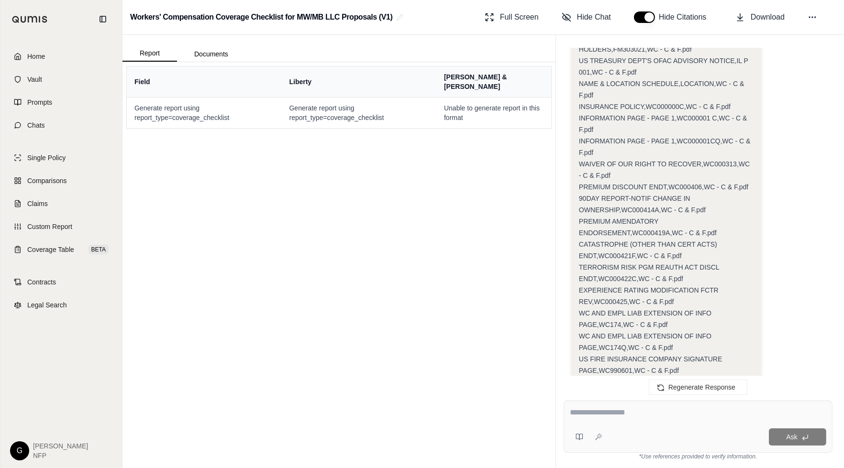
scroll to position [4370, 0]
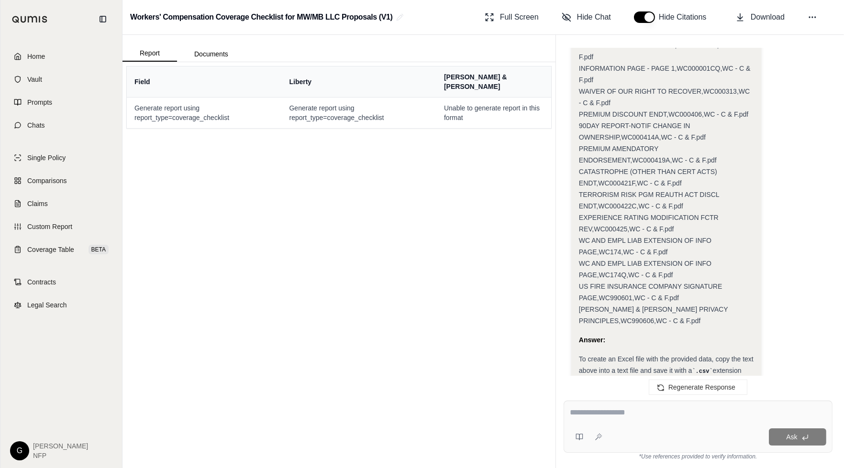
click at [657, 355] on span "To create an Excel file with the provided data, copy the text above into a text…" at bounding box center [666, 364] width 175 height 19
click at [657, 306] on span "[PERSON_NAME] & [PERSON_NAME] PRIVACY PRINCIPLES,WC990606,WC - C & F.pdf" at bounding box center [653, 315] width 149 height 19
click at [657, 334] on div "Answer:" at bounding box center [666, 339] width 175 height 11
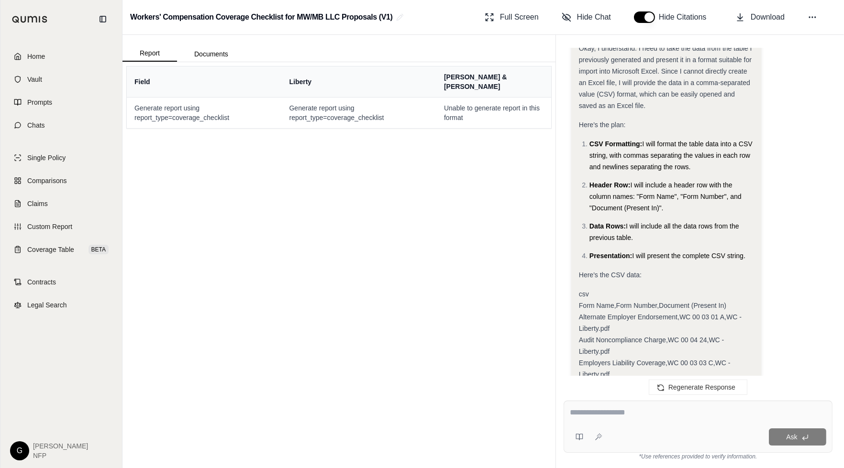
scroll to position [3544, 0]
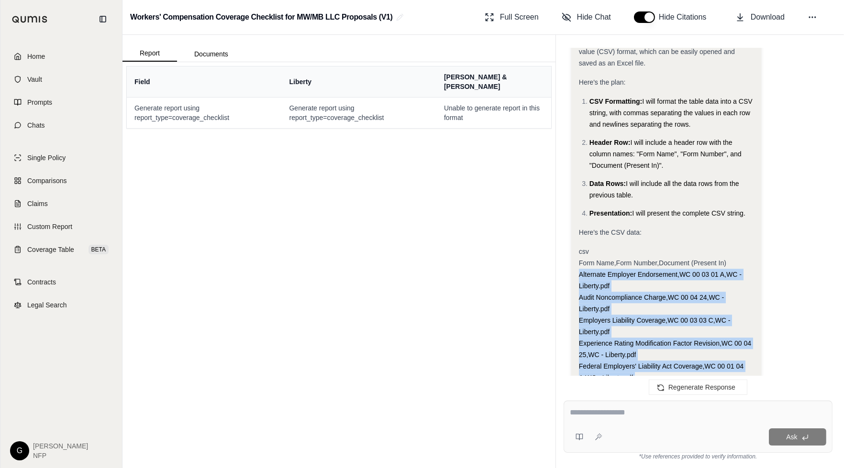
drag, startPoint x: 702, startPoint y: 157, endPoint x: 578, endPoint y: 205, distance: 132.8
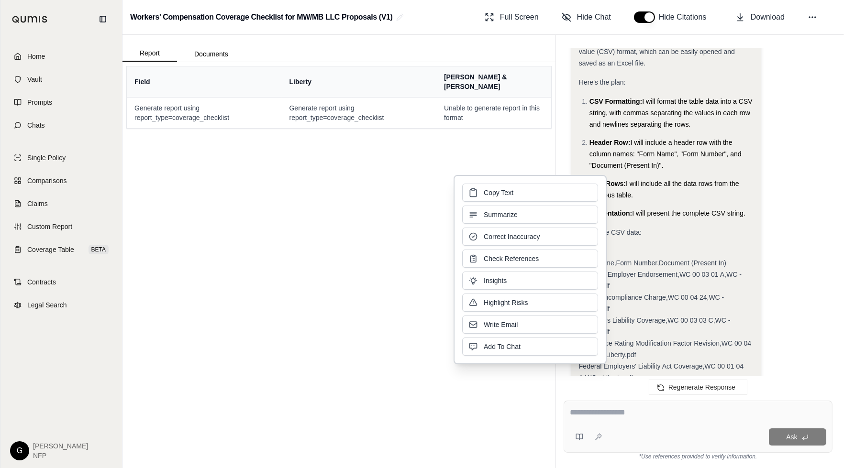
drag, startPoint x: 578, startPoint y: 205, endPoint x: 585, endPoint y: 205, distance: 6.2
drag, startPoint x: 585, startPoint y: 205, endPoint x: 554, endPoint y: 189, distance: 34.2
click at [554, 189] on button "Copy Text" at bounding box center [530, 192] width 136 height 18
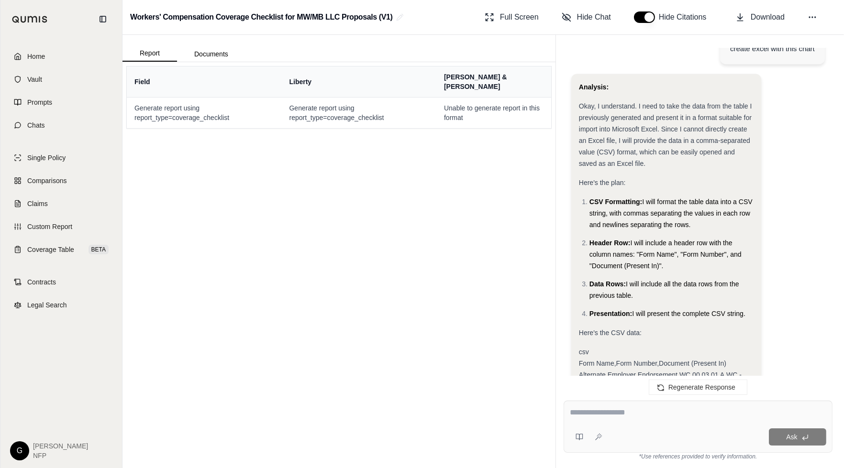
scroll to position [3445, 0]
click at [58, 252] on span "Coverage Table" at bounding box center [50, 250] width 47 height 10
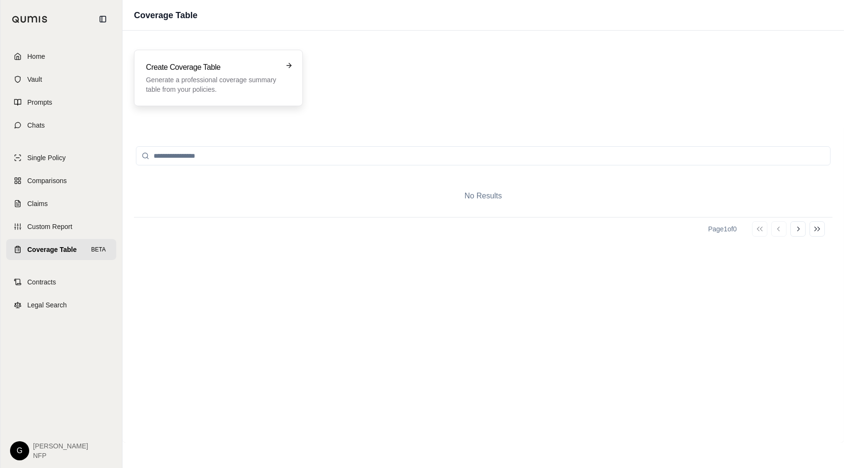
click at [190, 81] on p "Generate a professional coverage summary table from your policies." at bounding box center [212, 84] width 132 height 19
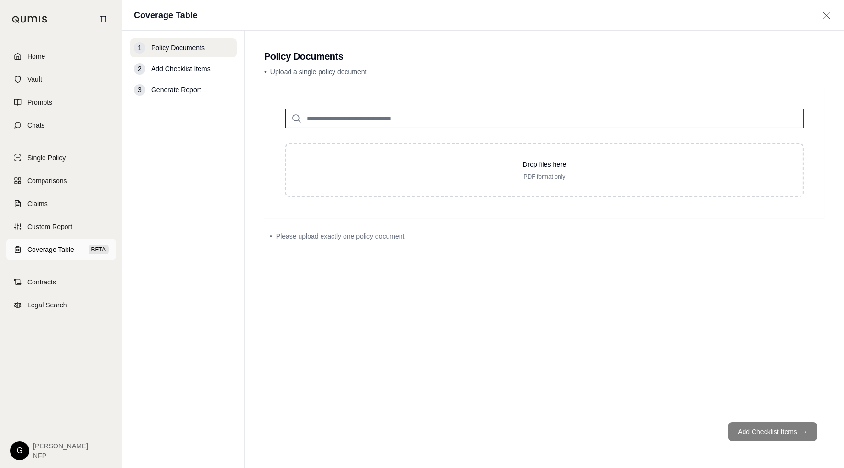
click at [102, 249] on span "BETA" at bounding box center [99, 250] width 20 height 10
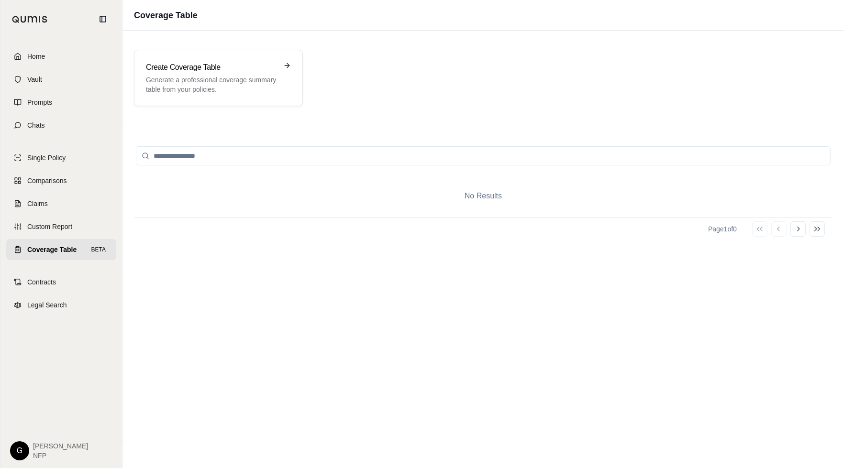
click at [65, 246] on span "Coverage Table" at bounding box center [51, 250] width 49 height 10
click at [46, 226] on span "Custom Report" at bounding box center [49, 227] width 45 height 10
click at [54, 180] on span "Comparisons" at bounding box center [46, 181] width 39 height 10
